Goal: Transaction & Acquisition: Subscribe to service/newsletter

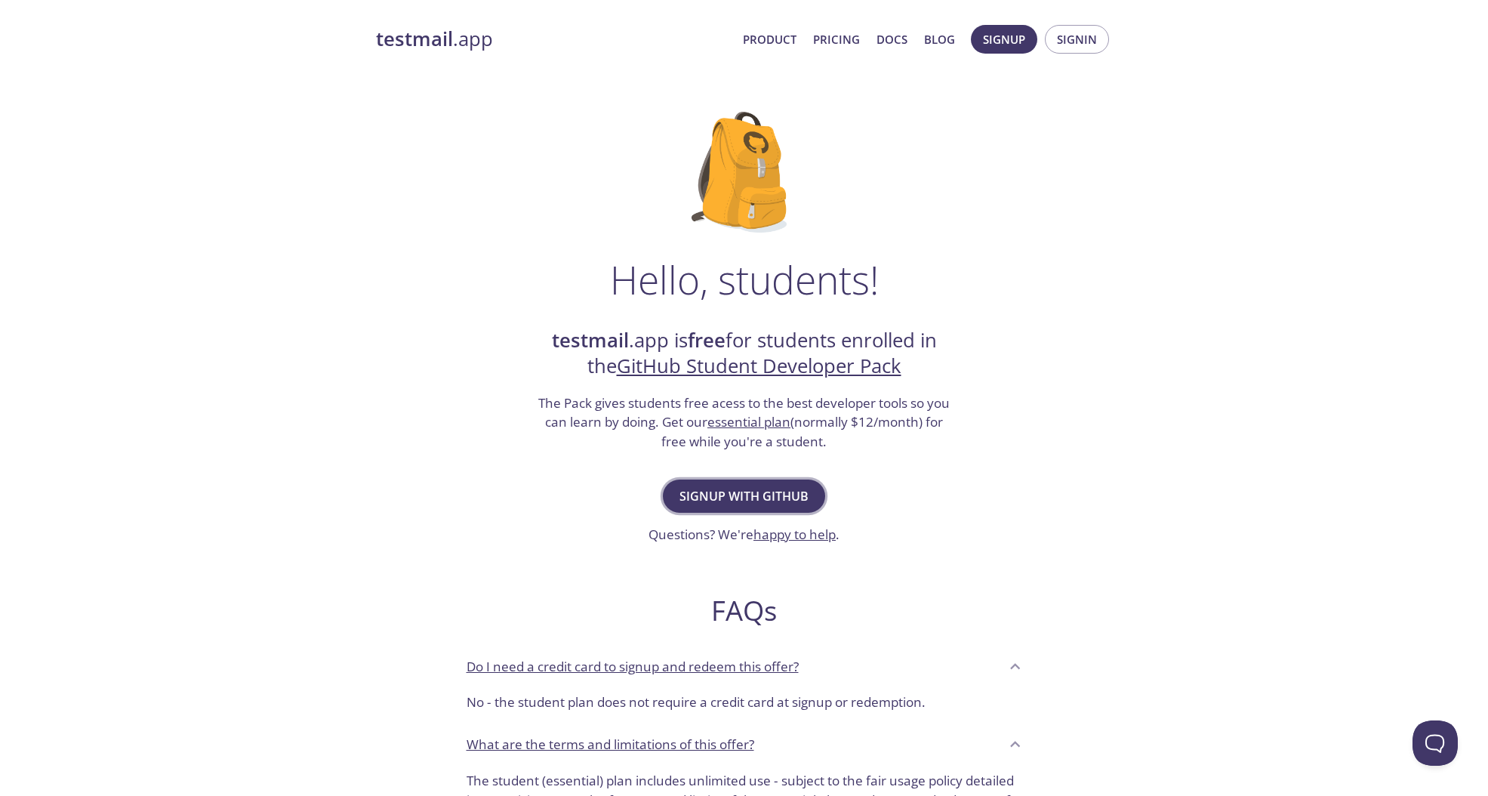
click at [779, 492] on span "Signup with GitHub" at bounding box center [744, 496] width 129 height 21
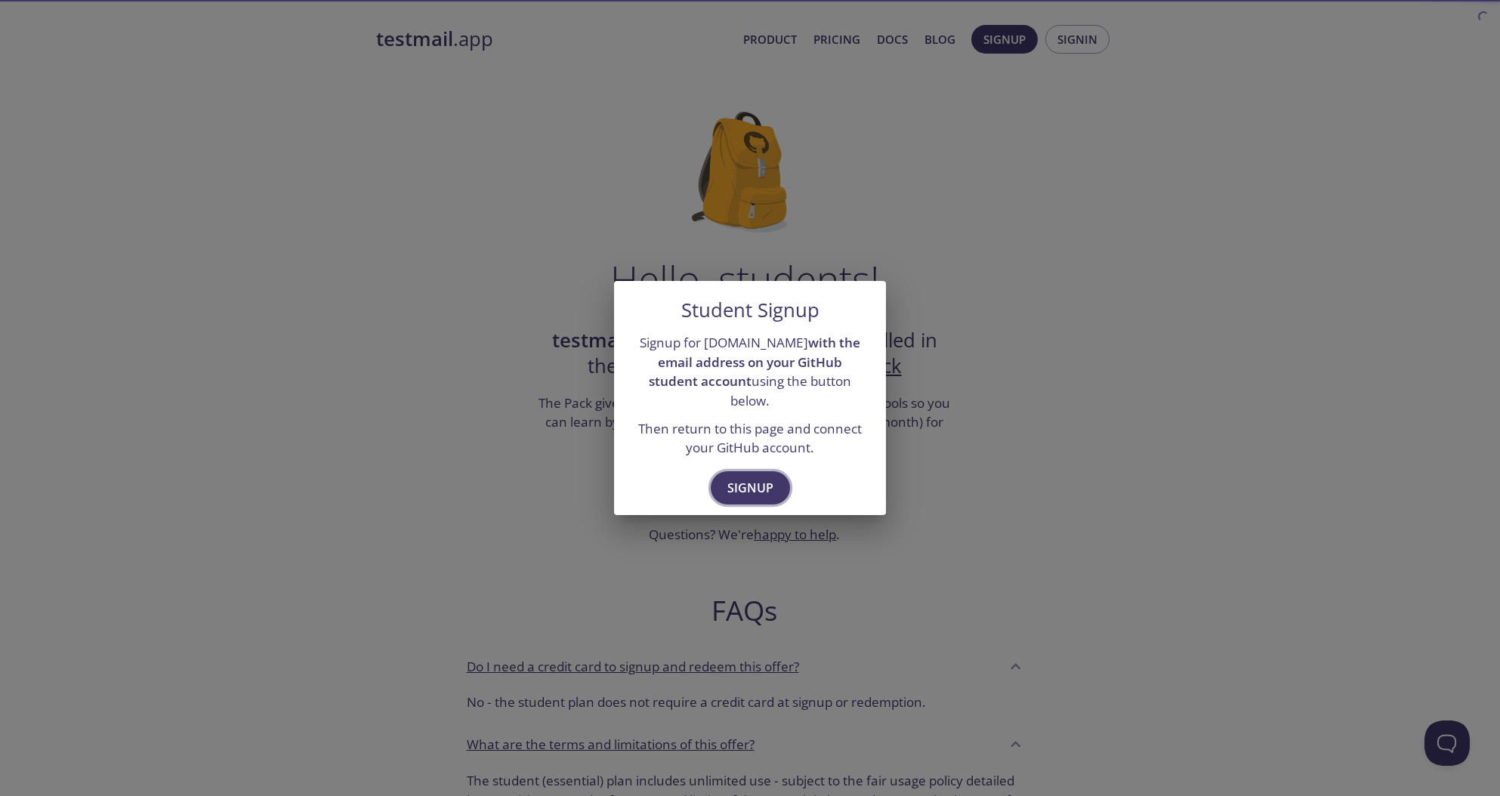
click at [770, 486] on span "Signup" at bounding box center [750, 487] width 46 height 21
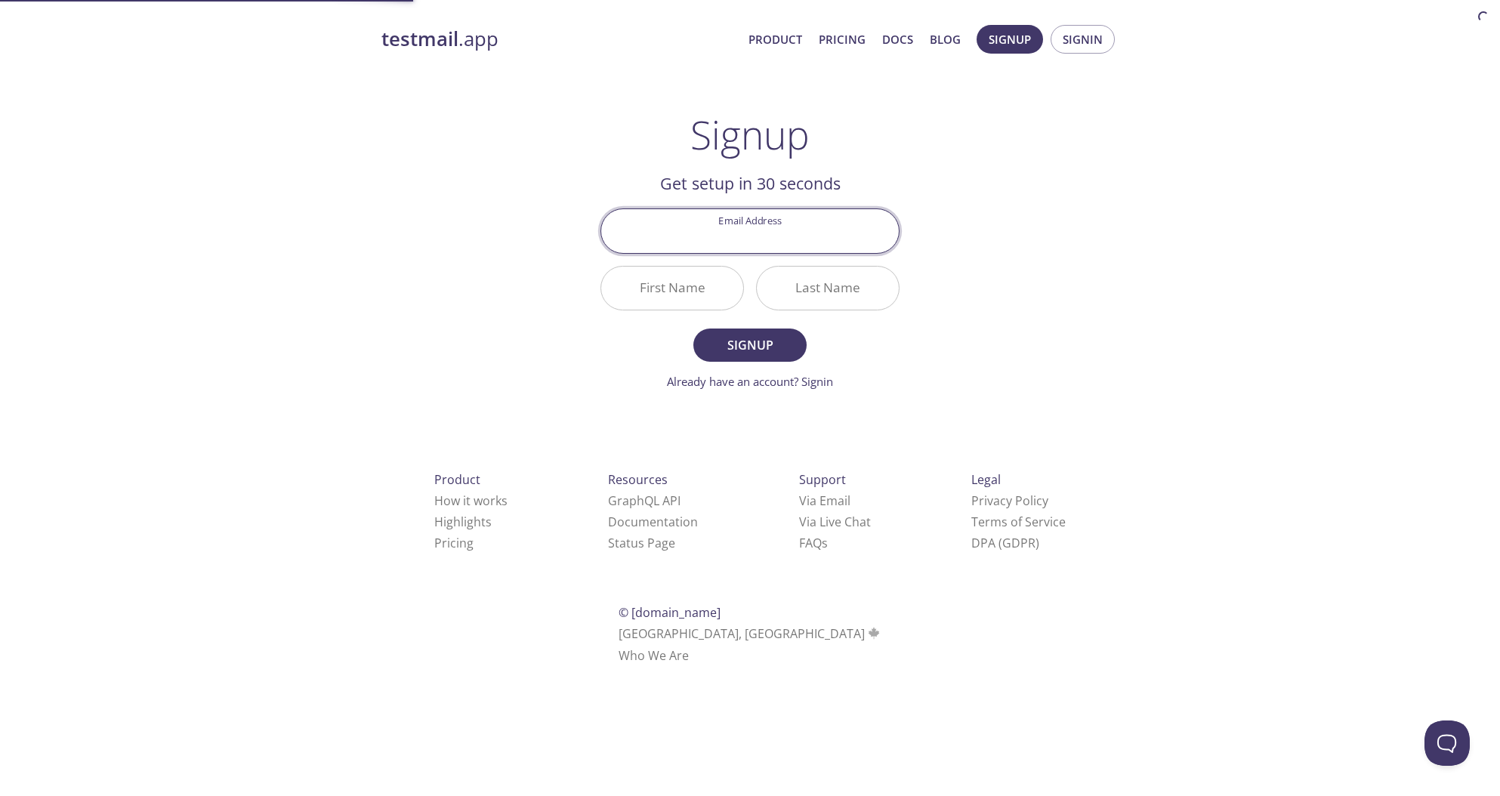
click at [775, 236] on input "Email Address" at bounding box center [750, 230] width 298 height 43
click at [763, 233] on input "Email Address" at bounding box center [750, 230] width 298 height 43
paste input "[EMAIL_ADDRESS][DOMAIN_NAME]"
type input "[EMAIL_ADDRESS][DOMAIN_NAME]"
click at [494, 329] on div "testmail .app Product Pricing Docs Blog Signup Signin Signup Get setup in 30 se…" at bounding box center [749, 361] width 773 height 693
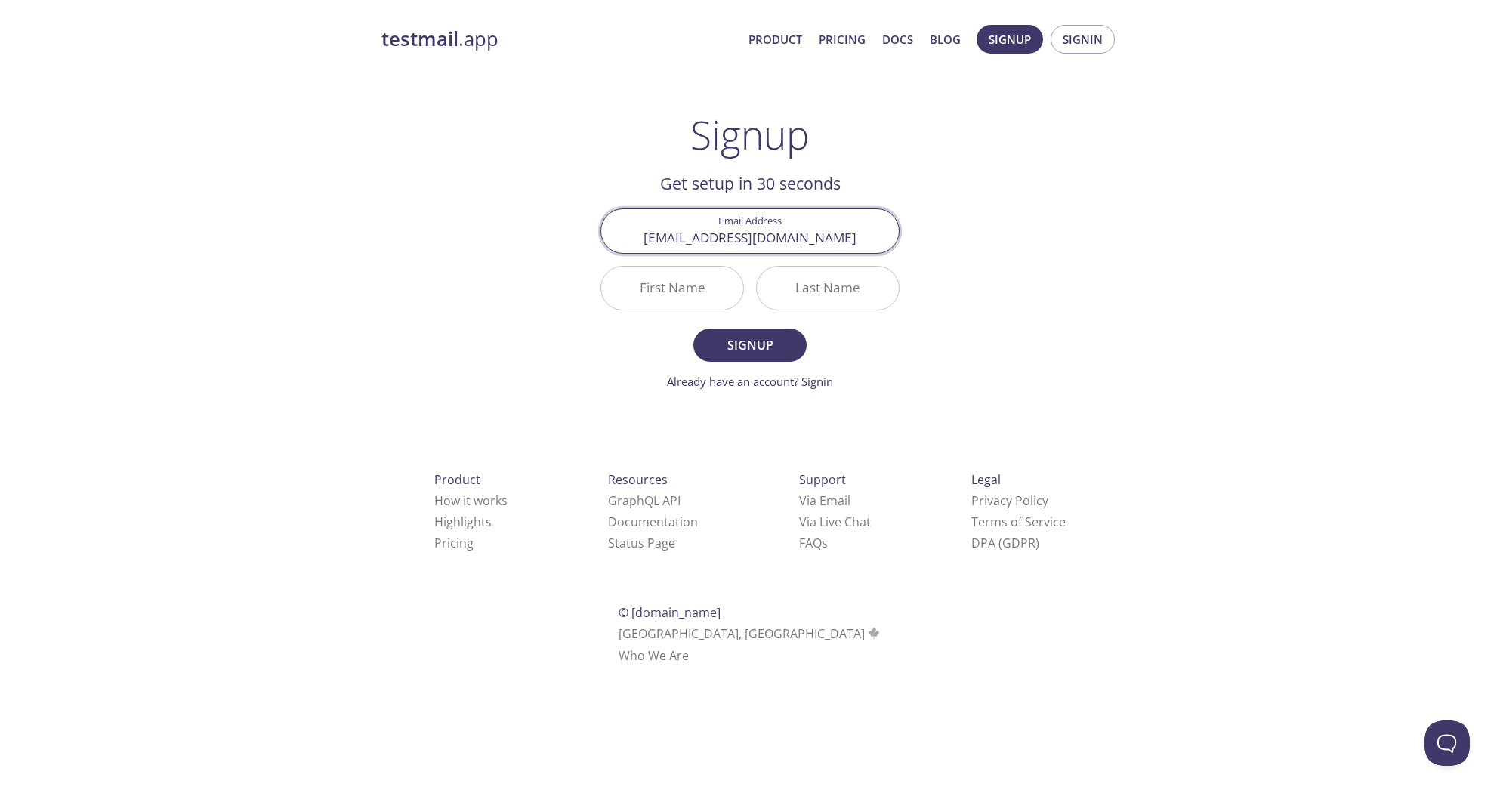
drag, startPoint x: 811, startPoint y: 245, endPoint x: 465, endPoint y: 229, distance: 346.2
click at [465, 229] on div "testmail .app Product Pricing Docs Blog Signup Signin Signup Get setup in 30 se…" at bounding box center [749, 361] width 773 height 693
click at [905, 251] on div "Email Address [EMAIL_ADDRESS][DOMAIN_NAME]" at bounding box center [749, 230] width 311 height 57
click at [705, 291] on input "First Name" at bounding box center [672, 288] width 142 height 43
type input "[PERSON_NAME]"
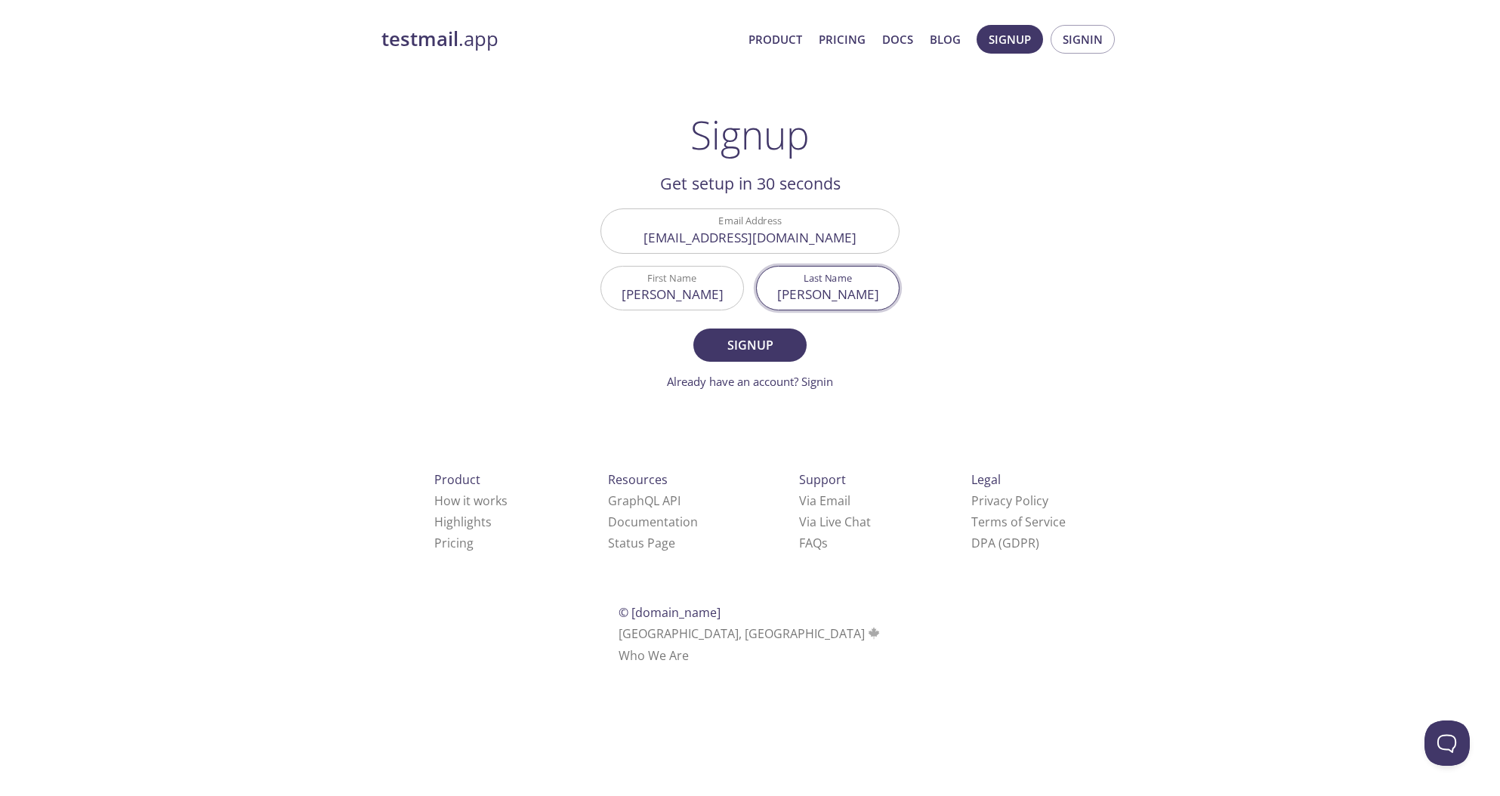
type input "[PERSON_NAME]"
click at [693, 328] on button "Signup" at bounding box center [749, 344] width 113 height 33
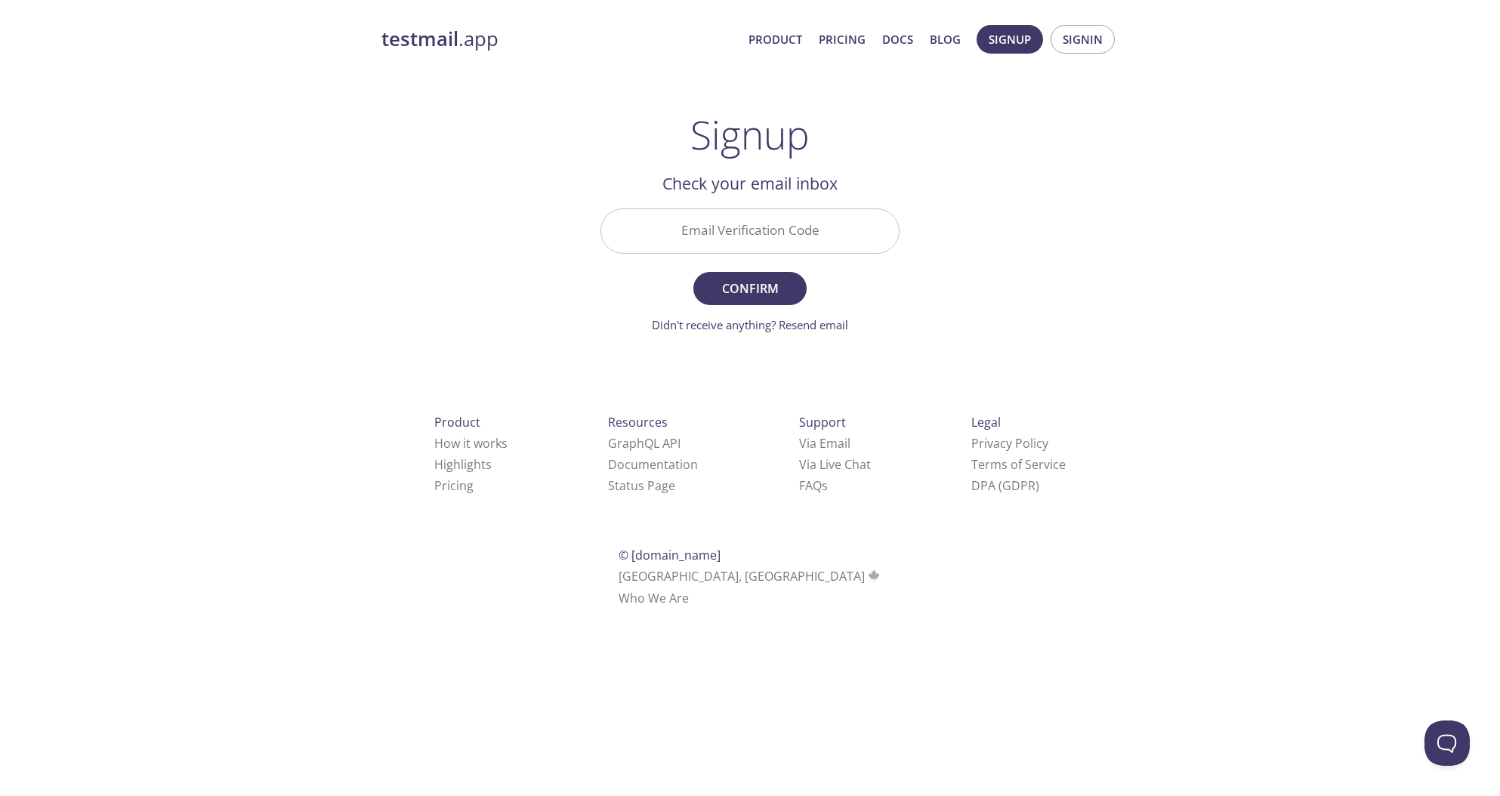
click at [182, 252] on div "testmail .app Product Pricing Docs Blog Signup Signin Signup Get setup in 30 se…" at bounding box center [750, 333] width 1500 height 636
drag, startPoint x: 230, startPoint y: 396, endPoint x: 256, endPoint y: 395, distance: 26.4
click at [230, 396] on div "testmail .app Product Pricing Docs Blog Signup Signin Signup Get setup in 30 se…" at bounding box center [750, 333] width 1500 height 636
click at [828, 236] on input "Email Verification Code" at bounding box center [750, 230] width 298 height 43
paste input "NKJN5CS"
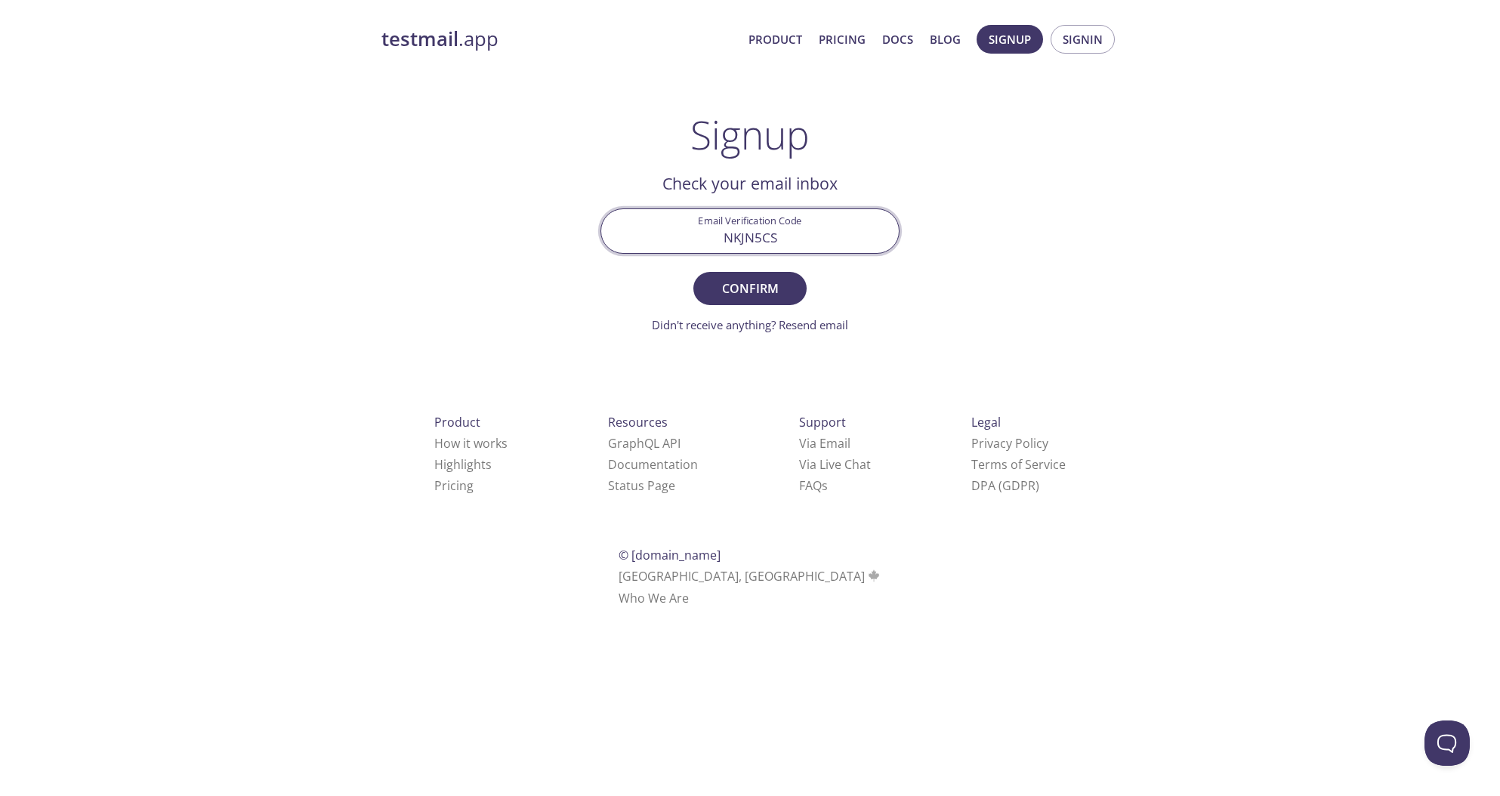
type input "NKJN5CS"
drag, startPoint x: 554, startPoint y: 282, endPoint x: 728, endPoint y: 279, distance: 174.5
click at [571, 282] on div "testmail .app Product Pricing Docs Blog Signup Signin Signup Get setup in 30 se…" at bounding box center [749, 333] width 773 height 636
click at [745, 279] on span "Confirm" at bounding box center [750, 288] width 80 height 21
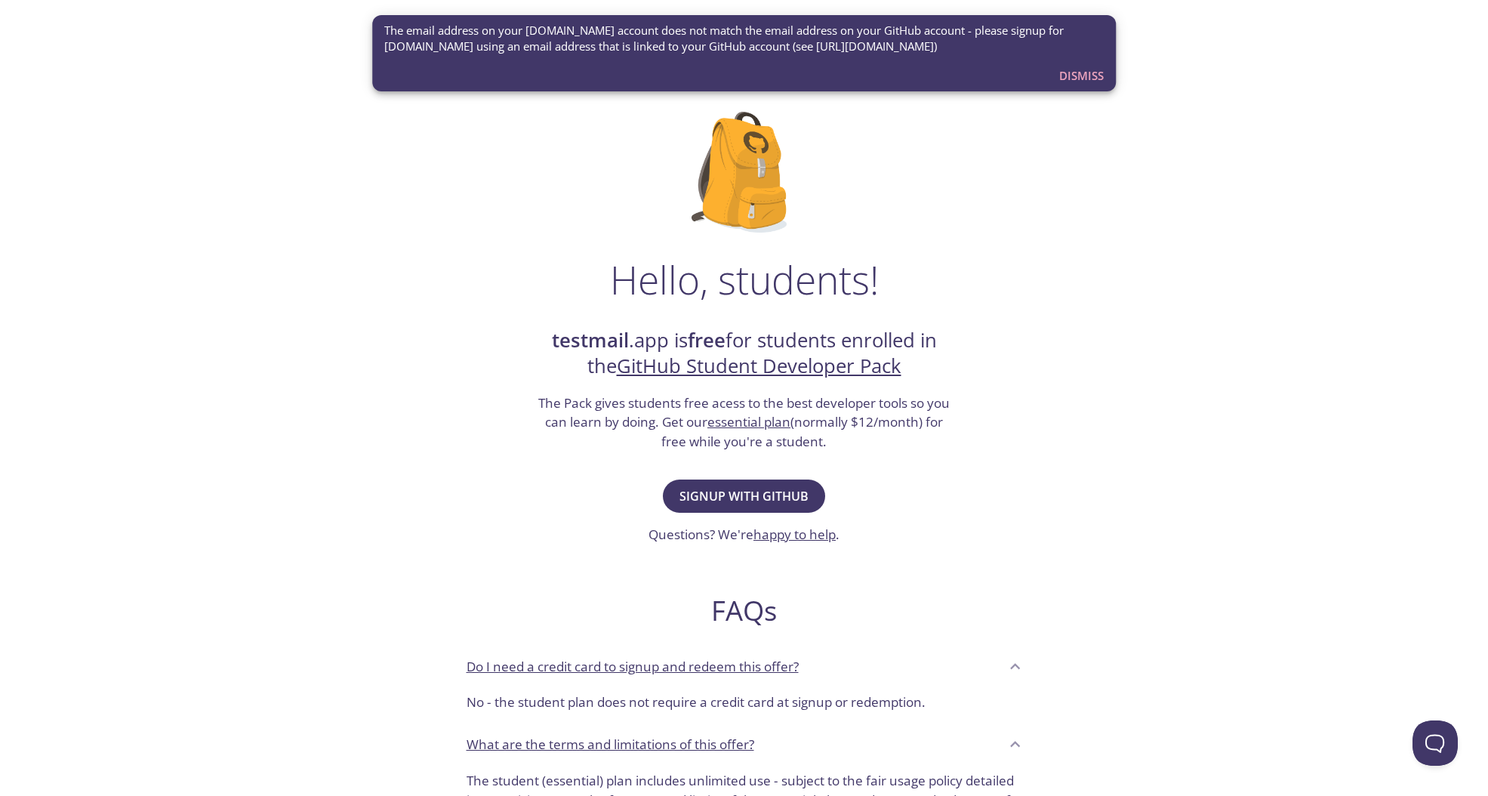
click at [1093, 77] on span "Dismiss" at bounding box center [1081, 76] width 45 height 20
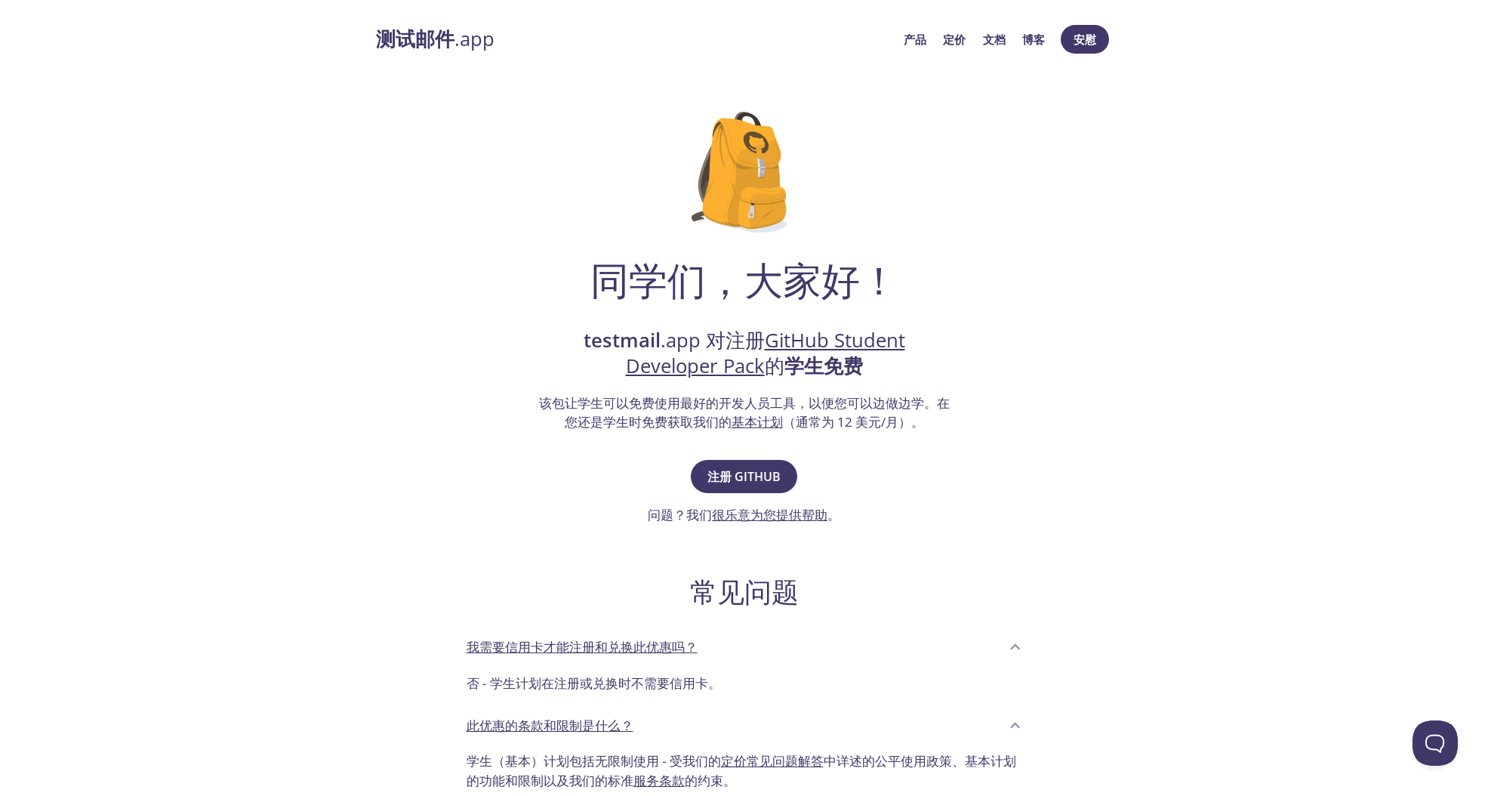
drag, startPoint x: 888, startPoint y: 456, endPoint x: 1027, endPoint y: 136, distance: 349.0
click at [889, 456] on div "同学们，大家好！ testmail .app 对注册 GitHub Student Developer Pack 的 学生免费 该包让学生可以免费使用最好的开…" at bounding box center [744, 520] width 737 height 864
click at [802, 286] on h1 "同学们，大家好！" at bounding box center [745, 279] width 308 height 45
click at [769, 424] on link "基本计划" at bounding box center [757, 421] width 51 height 17
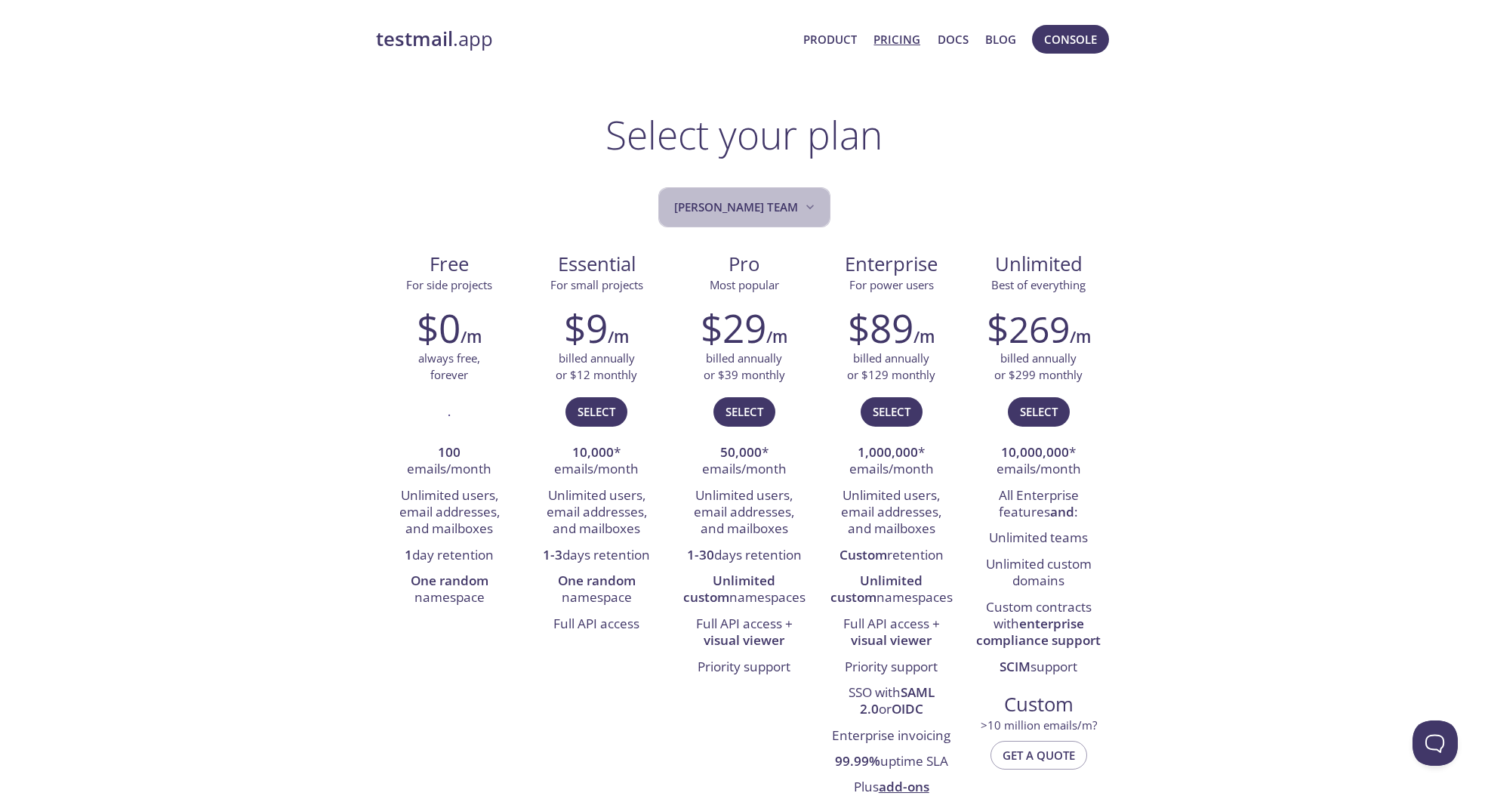
click at [769, 203] on span "[PERSON_NAME] team" at bounding box center [745, 207] width 143 height 20
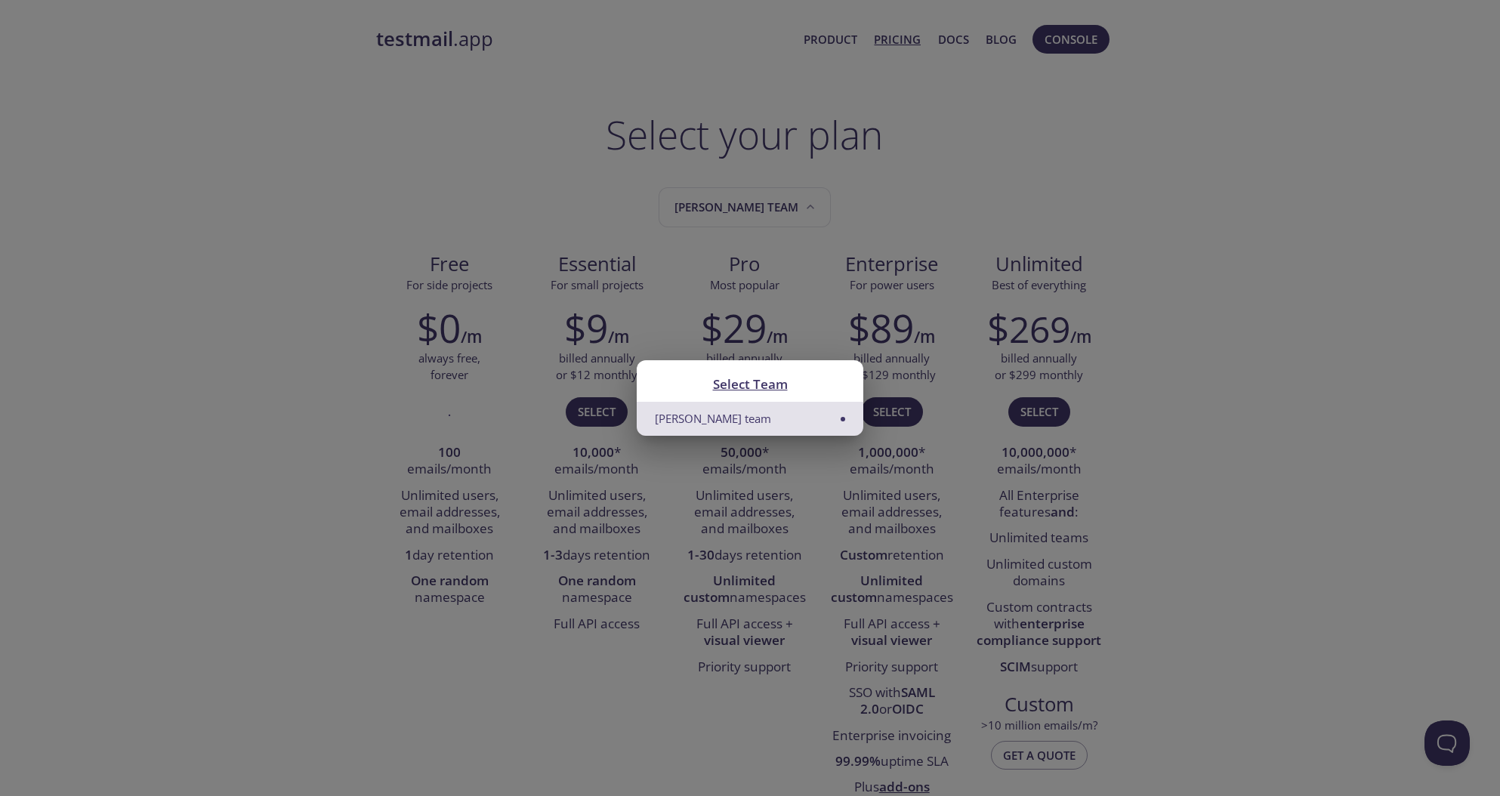
click at [970, 211] on div "Select Team [PERSON_NAME] team" at bounding box center [750, 398] width 1500 height 796
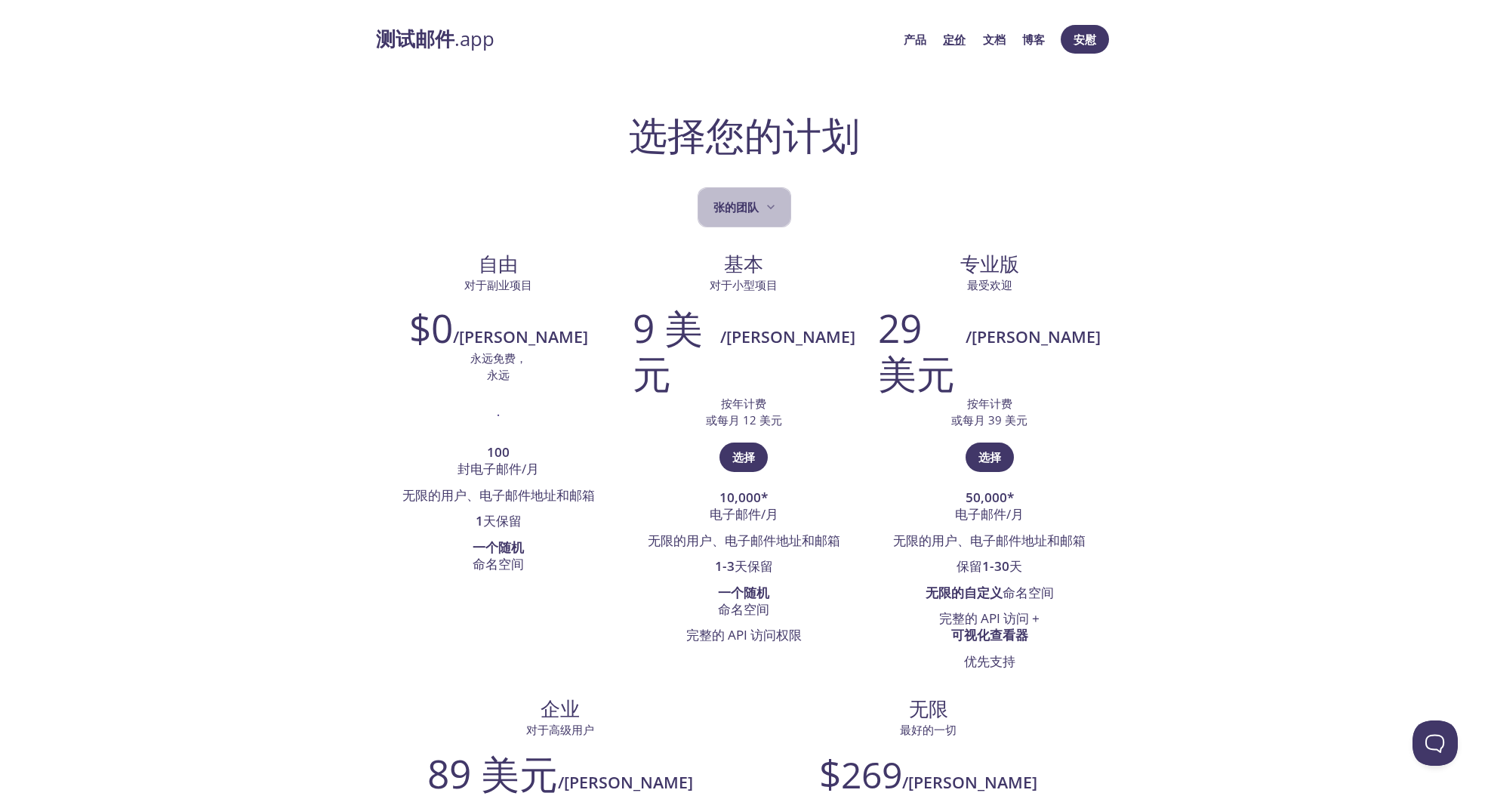
click at [756, 223] on button "张的团队" at bounding box center [745, 207] width 94 height 40
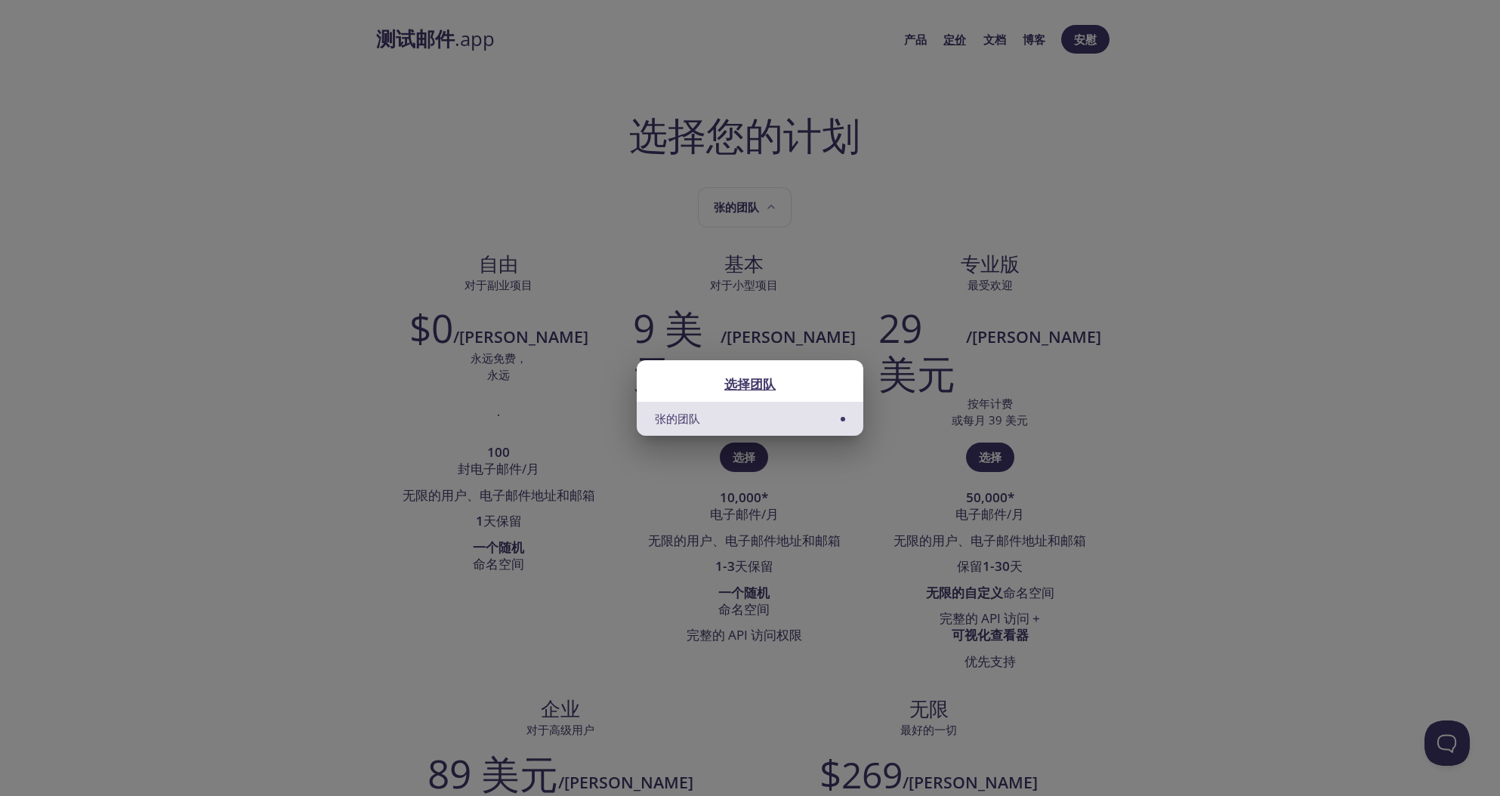
click at [803, 416] on li "张的团队" at bounding box center [750, 419] width 227 height 34
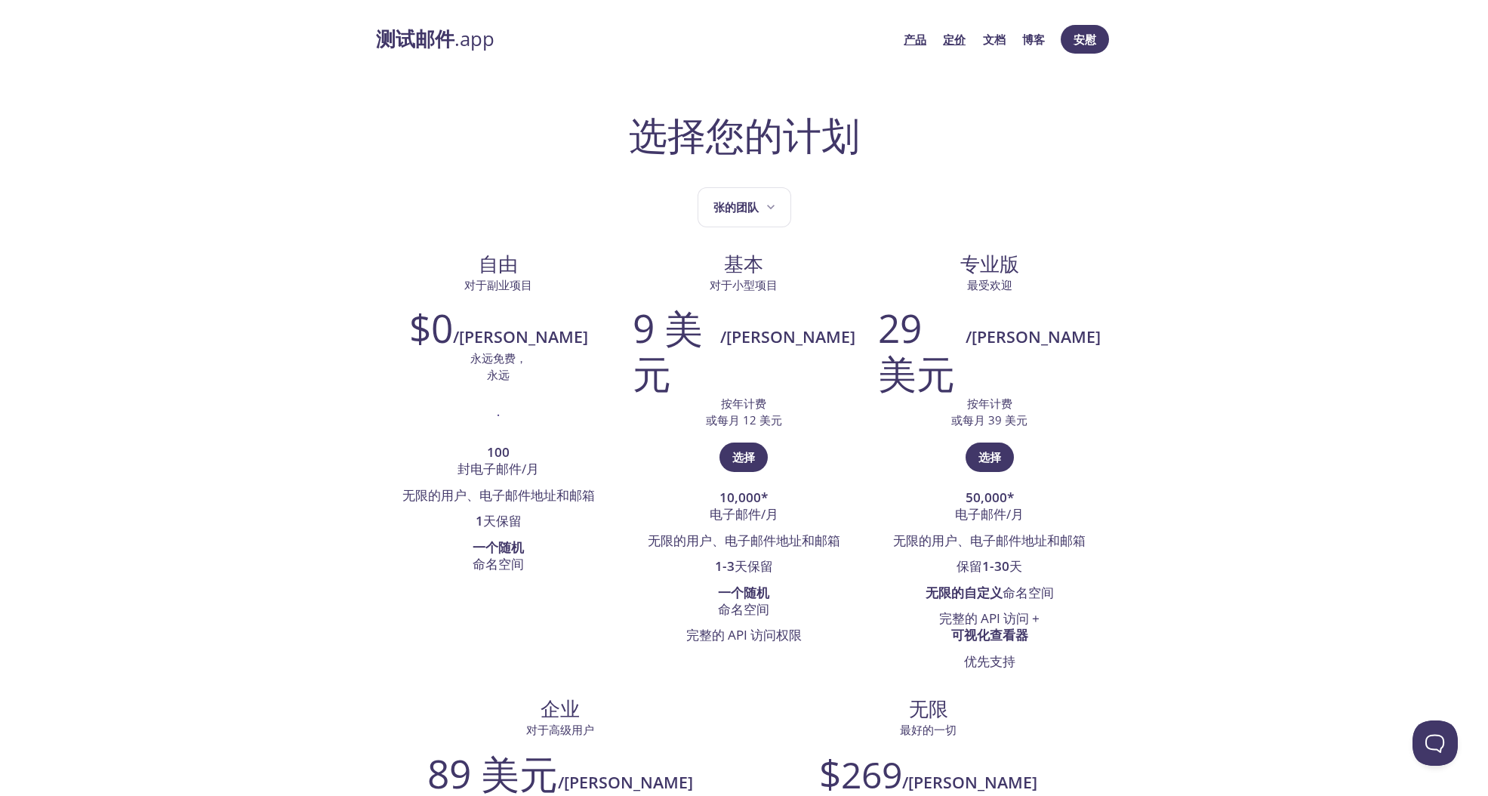
click at [917, 43] on link "产品" at bounding box center [915, 39] width 23 height 20
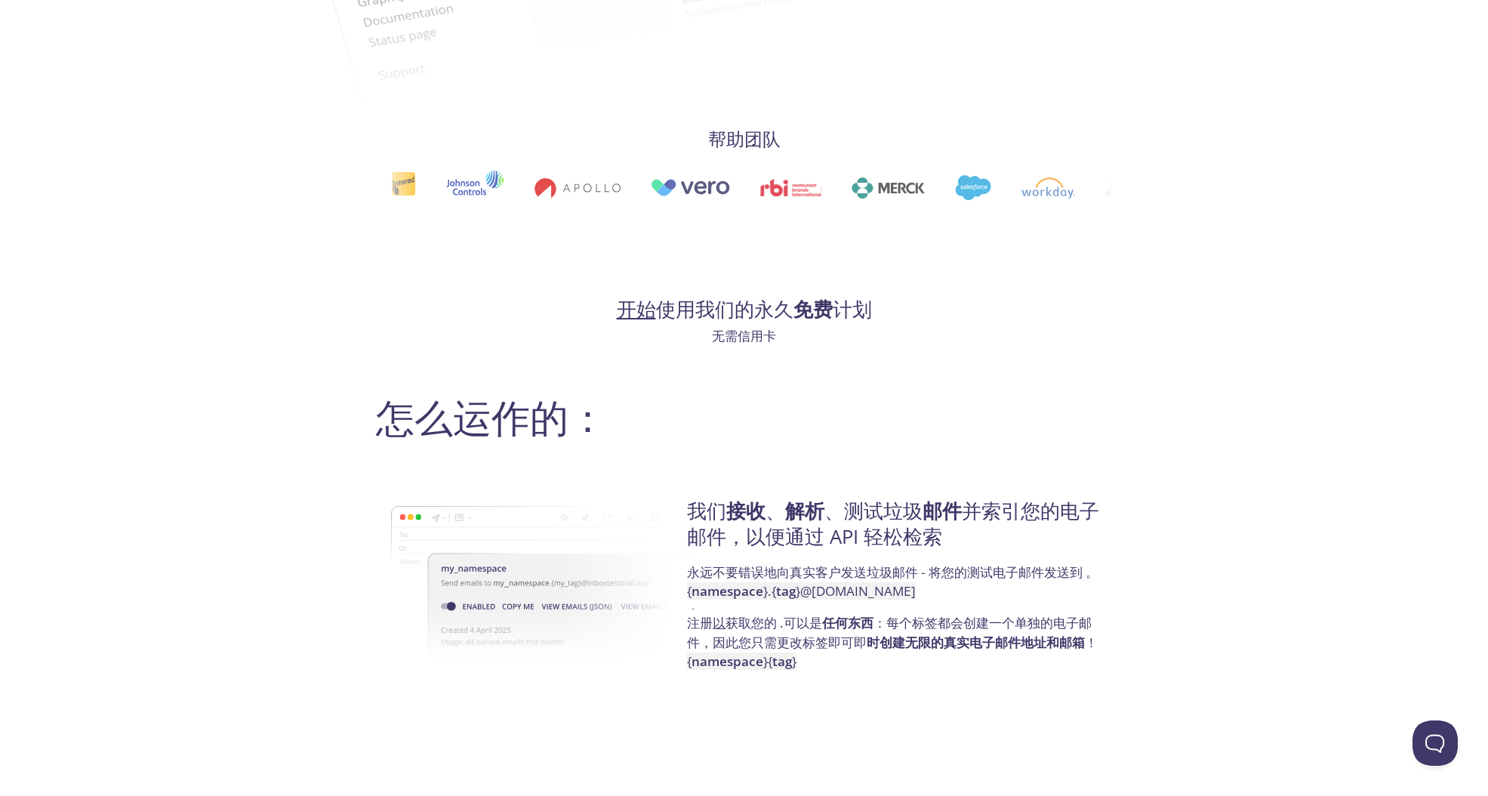
scroll to position [982, 0]
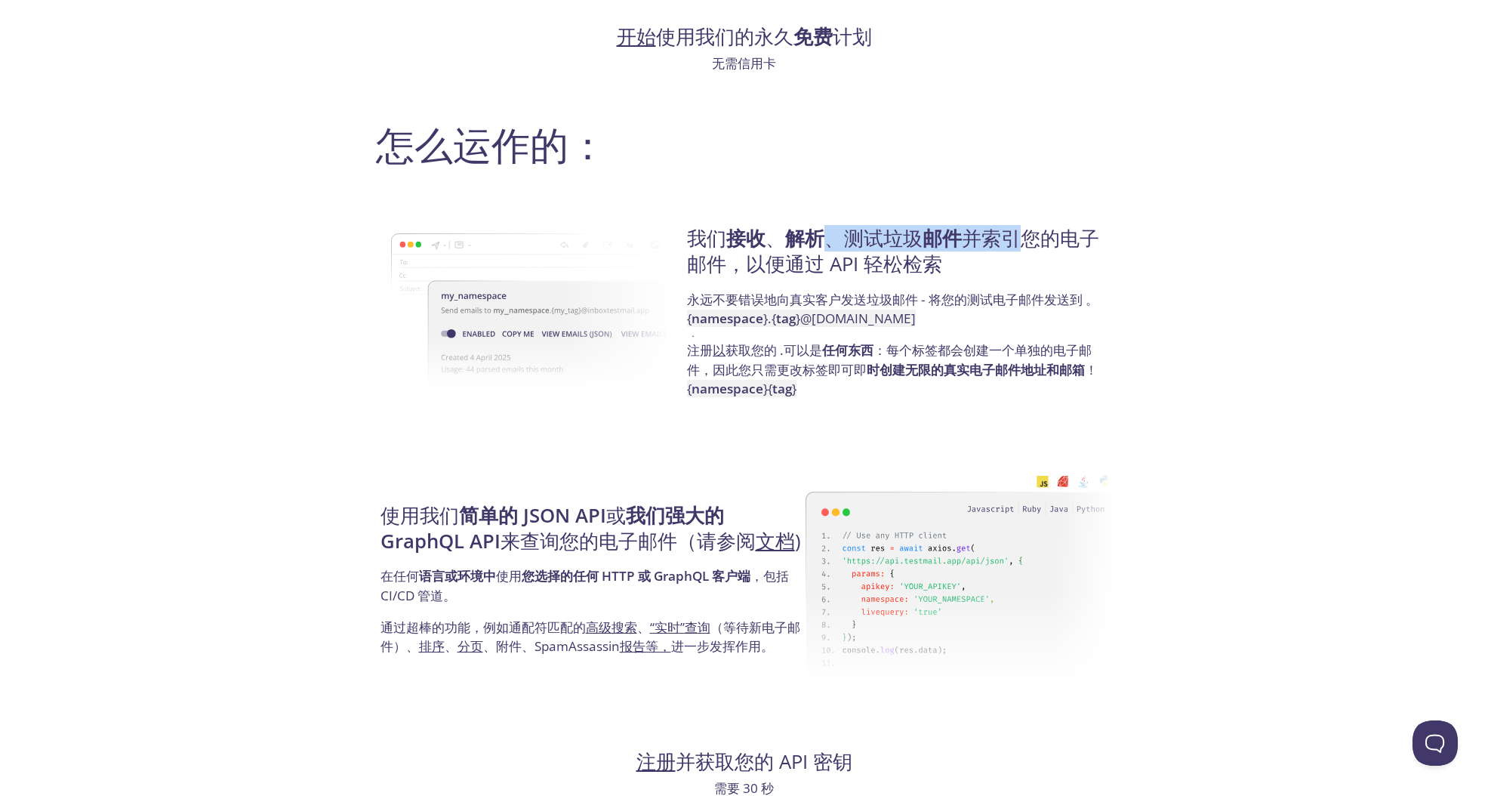
drag, startPoint x: 821, startPoint y: 239, endPoint x: 1021, endPoint y: 239, distance: 200.1
click at [1021, 239] on h4 "我们 接收 、 解析 、测试垃圾 邮件 并索引您的电子邮件， 以便通过 API 轻松检索" at bounding box center [897, 258] width 421 height 64
drag, startPoint x: 1021, startPoint y: 239, endPoint x: 1020, endPoint y: 267, distance: 28.0
click at [1020, 267] on h4 "我们 接收 、 解析 、测试垃圾 邮件 并索引您的电子邮件， 以便通过 API 轻松检索" at bounding box center [897, 258] width 421 height 64
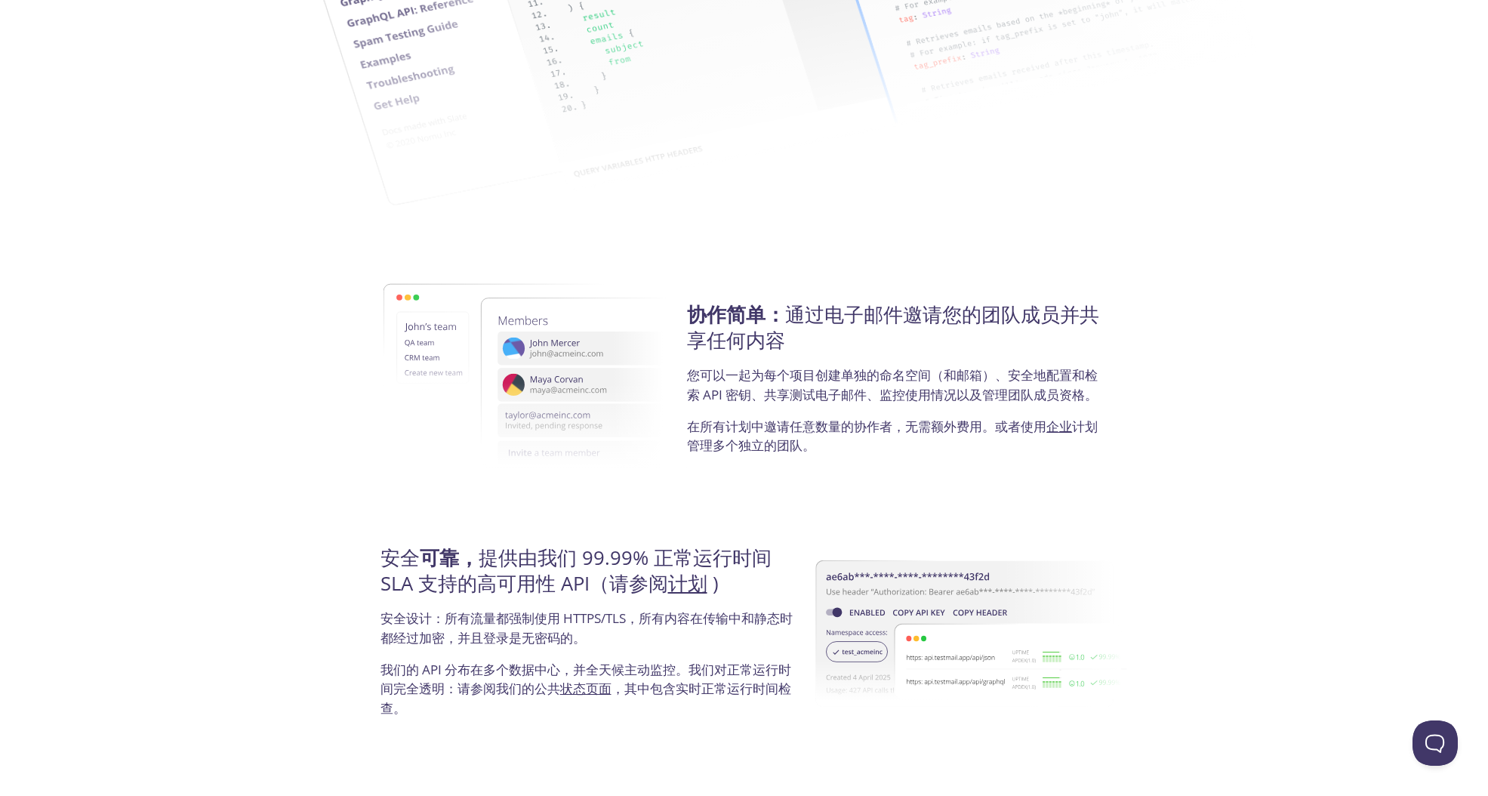
scroll to position [2612, 0]
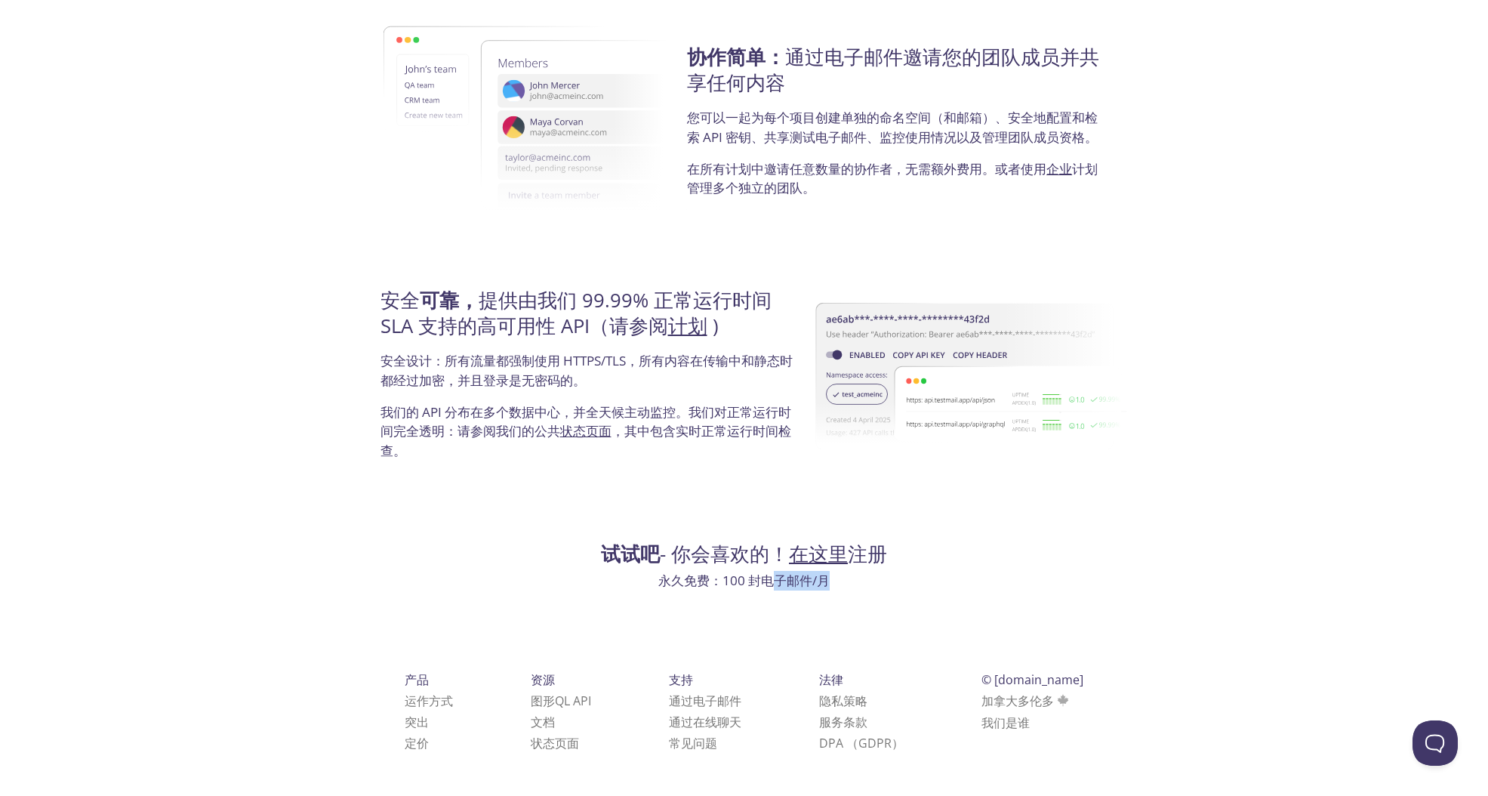
drag, startPoint x: 776, startPoint y: 579, endPoint x: 850, endPoint y: 578, distance: 73.3
click at [850, 578] on p "永久免费：100 封电子邮件/月" at bounding box center [744, 581] width 737 height 20
drag, startPoint x: 850, startPoint y: 578, endPoint x: 984, endPoint y: 606, distance: 137.3
drag, startPoint x: 852, startPoint y: 578, endPoint x: 831, endPoint y: 594, distance: 26.4
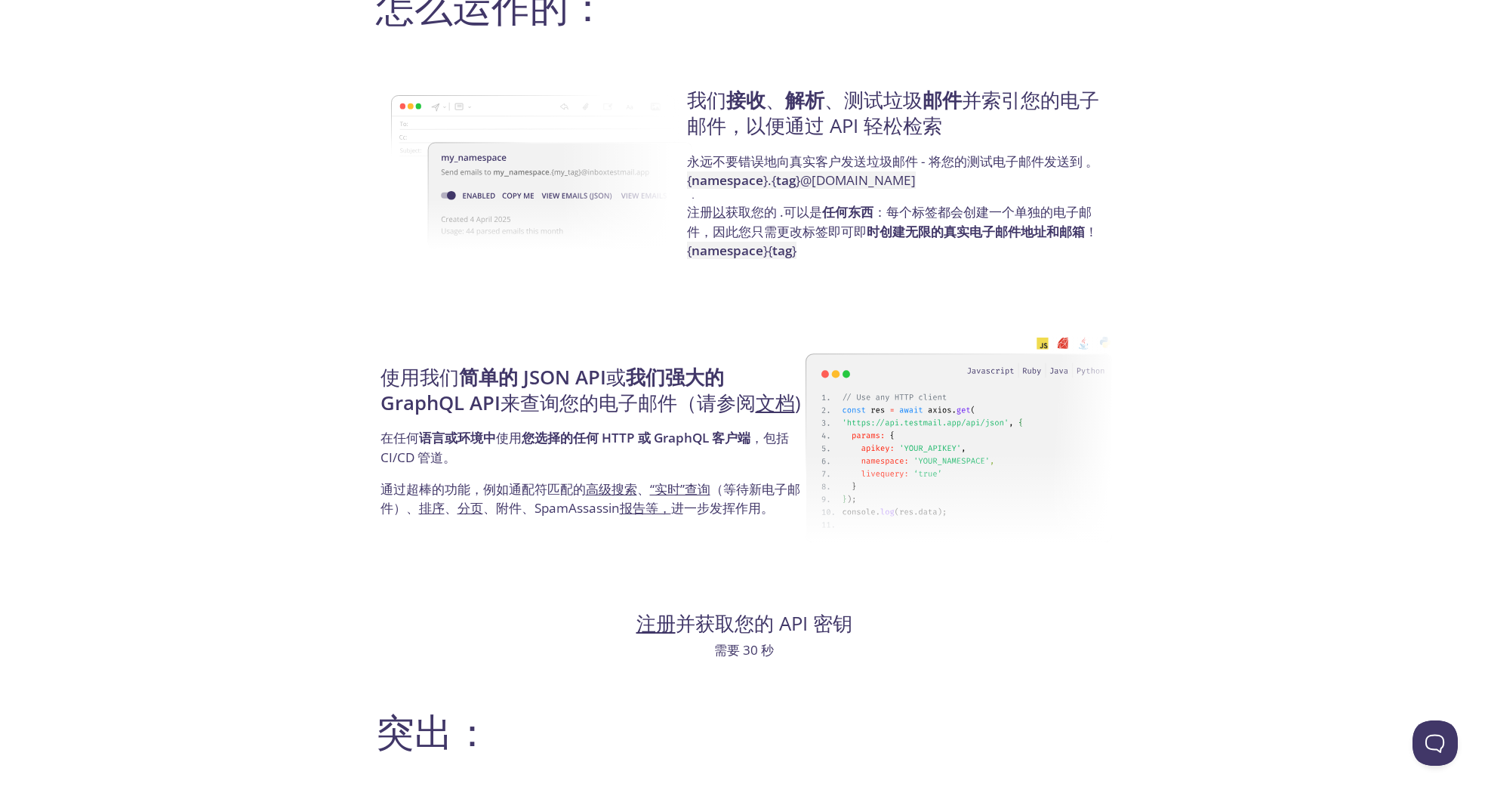
scroll to position [0, 0]
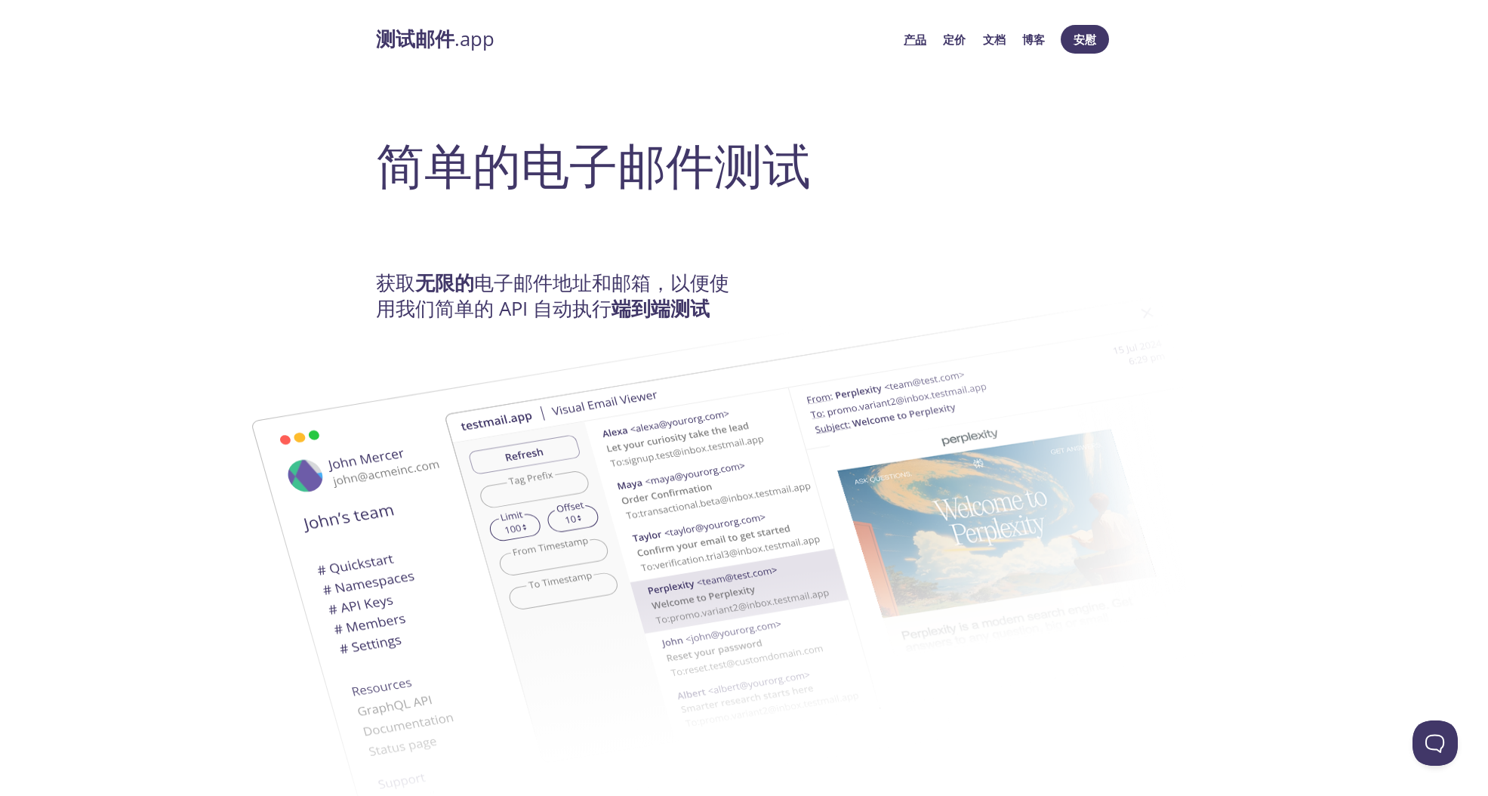
drag, startPoint x: 837, startPoint y: 580, endPoint x: 825, endPoint y: 302, distance: 278.1
